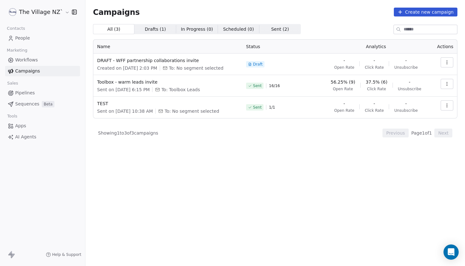
click at [23, 38] on span "People" at bounding box center [22, 38] width 15 height 7
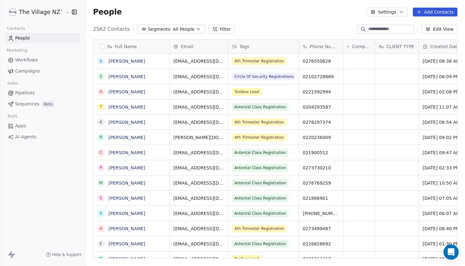
scroll to position [234, 379]
click at [179, 31] on span "All People" at bounding box center [183, 29] width 21 height 7
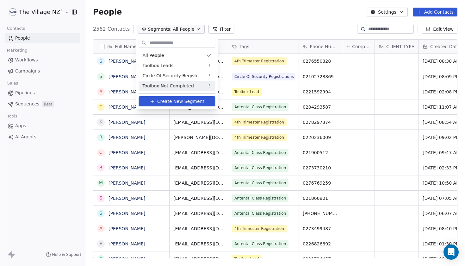
click at [172, 102] on span "Create New Segment" at bounding box center [180, 101] width 47 height 7
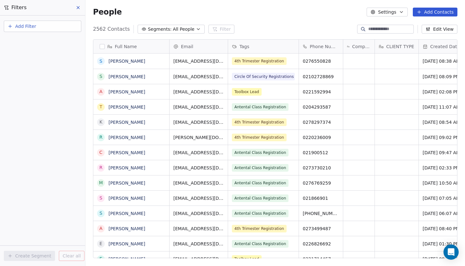
scroll to position [0, 0]
click at [38, 28] on button "Add Filter" at bounding box center [42, 26] width 77 height 11
click at [37, 41] on span "Contact properties" at bounding box center [30, 41] width 41 height 7
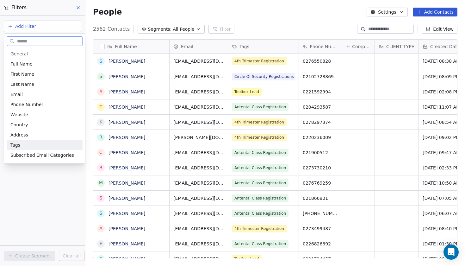
click at [16, 147] on span "Tags" at bounding box center [15, 145] width 10 height 6
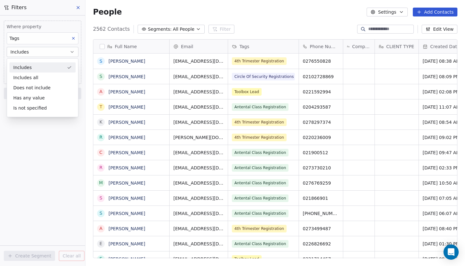
click at [33, 67] on div "Includes" at bounding box center [42, 67] width 66 height 10
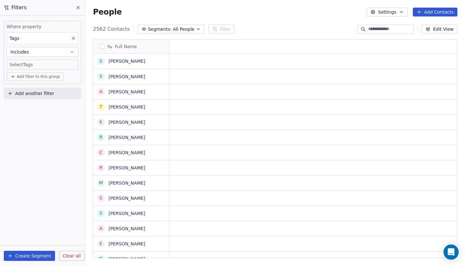
scroll to position [0, 0]
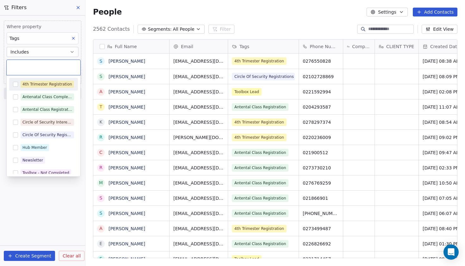
click at [26, 66] on body "The Village NZ` Contacts People Marketing Workflows Campaigns Sales Pipelines S…" at bounding box center [232, 133] width 465 height 266
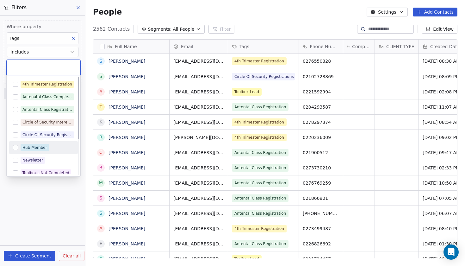
scroll to position [0, 0]
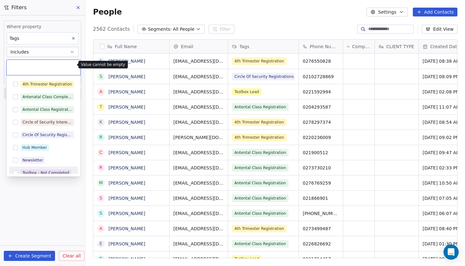
click at [78, 9] on html "The Village NZ` Contacts People Marketing Workflows Campaigns Sales Pipelines S…" at bounding box center [232, 133] width 465 height 266
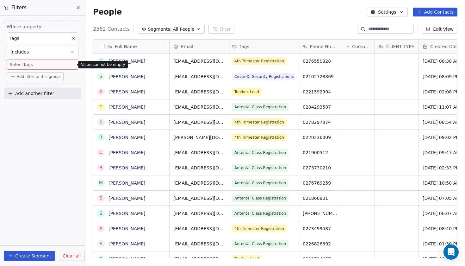
click at [78, 9] on icon at bounding box center [78, 7] width 5 height 5
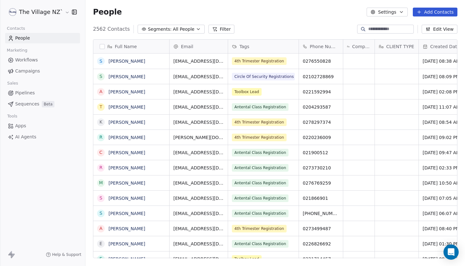
click at [437, 13] on button "Add Contacts" at bounding box center [435, 12] width 45 height 9
click at [28, 61] on span "Workflows" at bounding box center [26, 60] width 23 height 7
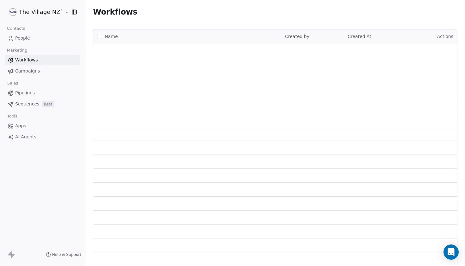
drag, startPoint x: 28, startPoint y: 70, endPoint x: 32, endPoint y: 71, distance: 4.6
click at [28, 70] on span "Campaigns" at bounding box center [27, 71] width 25 height 7
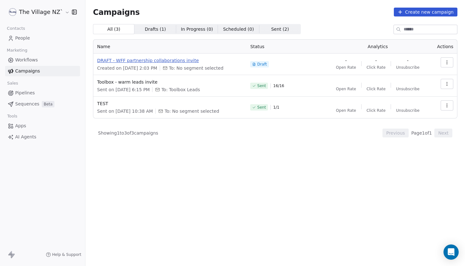
click at [161, 62] on span "DRAFT - WFF partnership collaborations invite" at bounding box center [169, 60] width 145 height 6
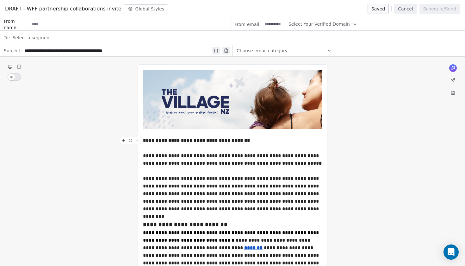
click at [228, 144] on div "**********" at bounding box center [232, 141] width 179 height 8
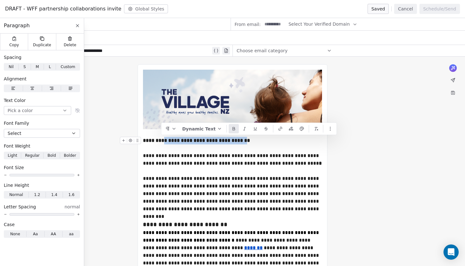
drag, startPoint x: 246, startPoint y: 140, endPoint x: 162, endPoint y: 143, distance: 83.5
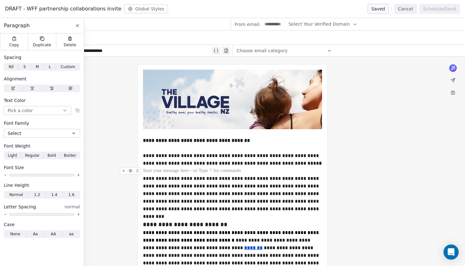
click at [215, 168] on div at bounding box center [232, 171] width 179 height 8
click at [239, 144] on div at bounding box center [232, 148] width 179 height 8
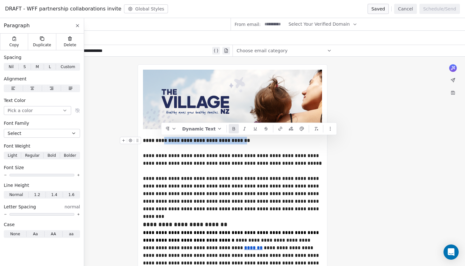
drag, startPoint x: 232, startPoint y: 141, endPoint x: 162, endPoint y: 140, distance: 70.2
click at [210, 131] on button "Dynamic Text" at bounding box center [202, 128] width 45 height 9
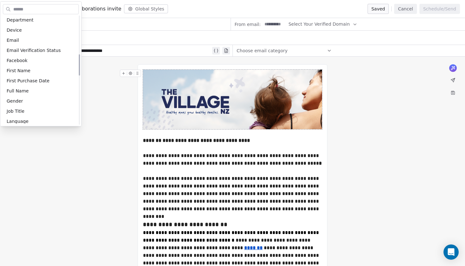
scroll to position [195, 0]
click at [34, 73] on div "First Name" at bounding box center [41, 70] width 76 height 10
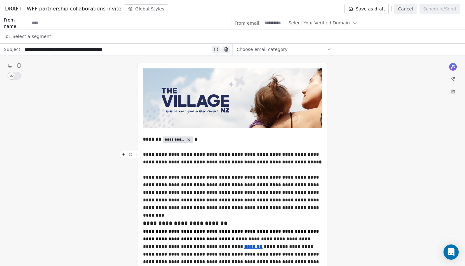
click at [196, 155] on div "**********" at bounding box center [232, 157] width 179 height 15
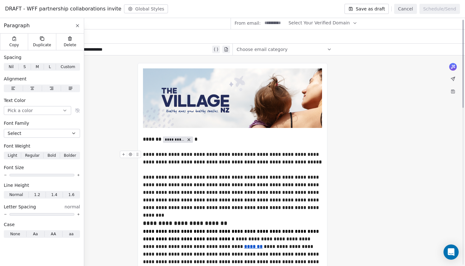
scroll to position [1, 0]
click at [280, 162] on div "**********" at bounding box center [232, 157] width 179 height 15
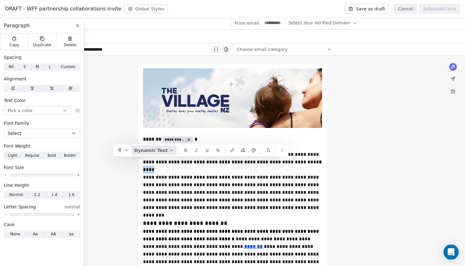
click at [172, 151] on icon "button" at bounding box center [171, 150] width 5 height 5
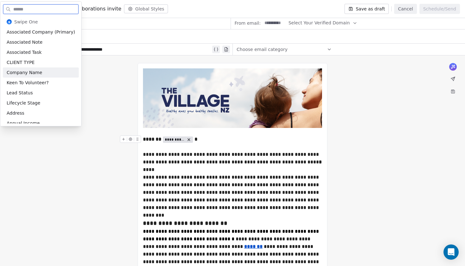
click at [32, 75] on div "Company Name" at bounding box center [41, 72] width 76 height 10
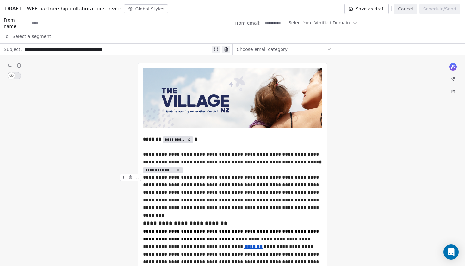
click at [279, 177] on div "**********" at bounding box center [232, 192] width 179 height 38
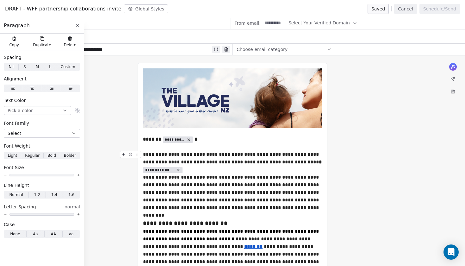
scroll to position [0, 0]
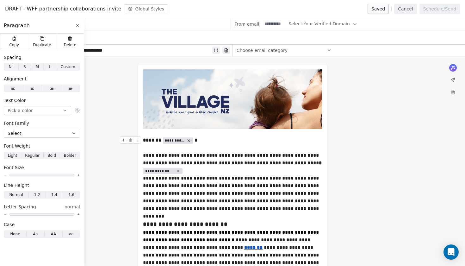
drag, startPoint x: 193, startPoint y: 140, endPoint x: 226, endPoint y: 148, distance: 33.8
click at [299, 192] on div "**********" at bounding box center [232, 194] width 179 height 38
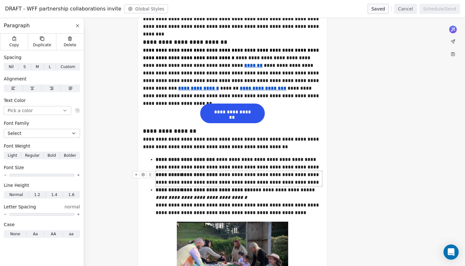
scroll to position [183, 0]
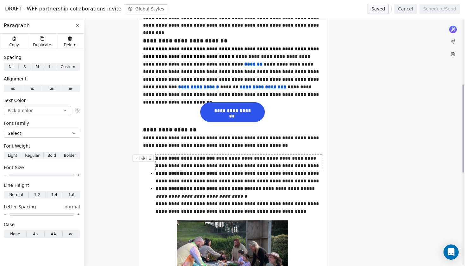
click at [285, 157] on div "**********" at bounding box center [239, 161] width 166 height 15
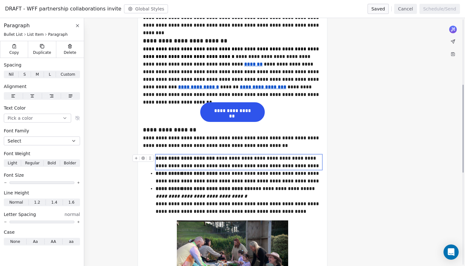
scroll to position [0, 0]
click at [273, 169] on div "**********" at bounding box center [239, 176] width 166 height 15
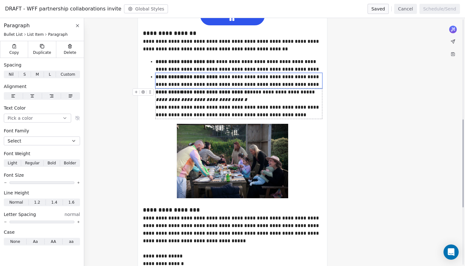
scroll to position [281, 0]
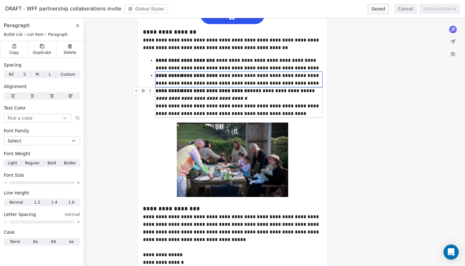
click at [270, 102] on div "**********" at bounding box center [239, 102] width 166 height 30
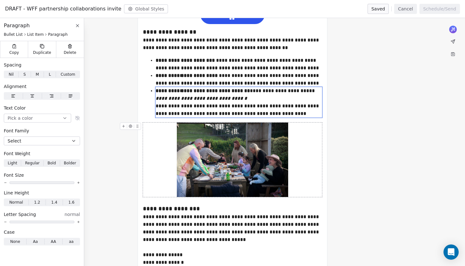
click at [268, 147] on img at bounding box center [232, 159] width 111 height 74
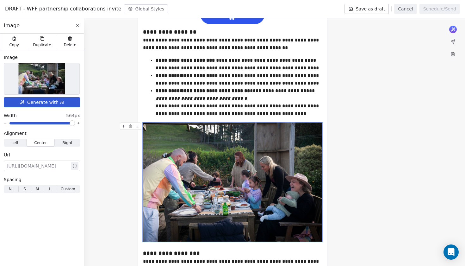
click at [74, 124] on span at bounding box center [72, 123] width 4 height 4
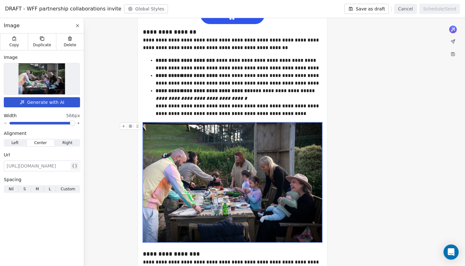
scroll to position [0, 0]
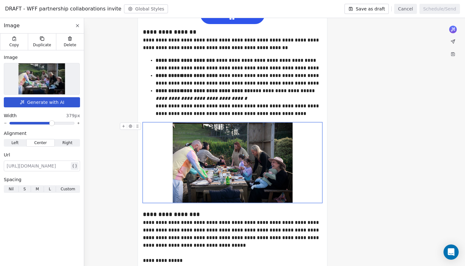
click at [52, 122] on span at bounding box center [52, 123] width 4 height 4
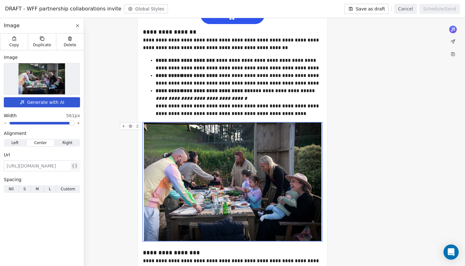
click at [74, 123] on span at bounding box center [72, 123] width 4 height 4
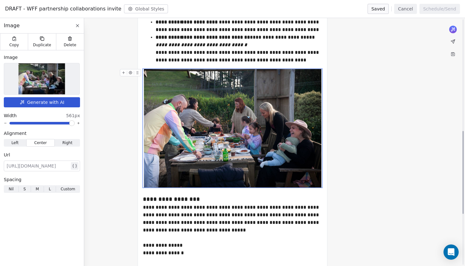
scroll to position [336, 0]
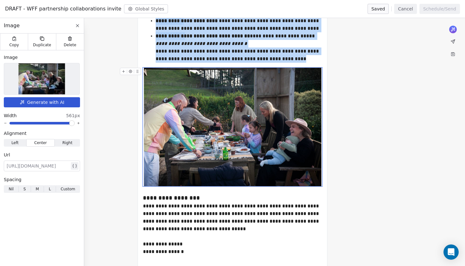
click at [237, 173] on img at bounding box center [232, 127] width 177 height 118
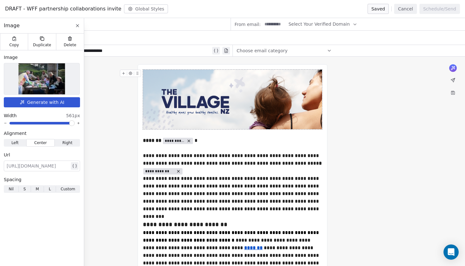
scroll to position [0, 0]
